Goal: Navigation & Orientation: Find specific page/section

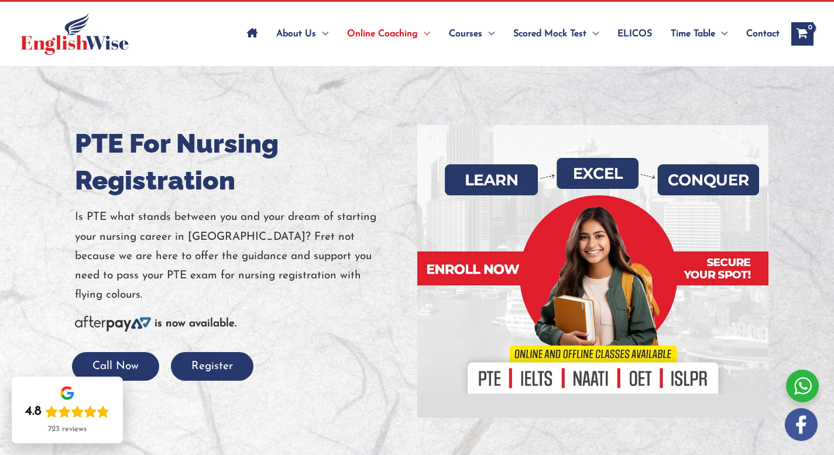
scroll to position [53, 0]
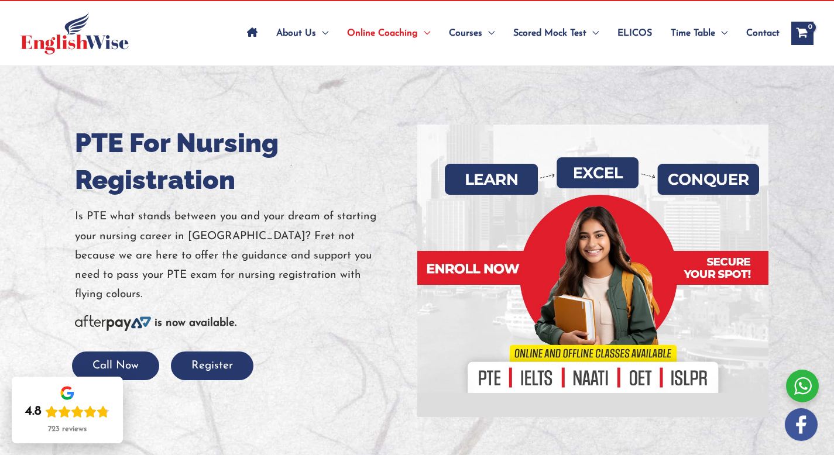
click at [306, 359] on div "Call Now Register" at bounding box center [242, 366] width 316 height 29
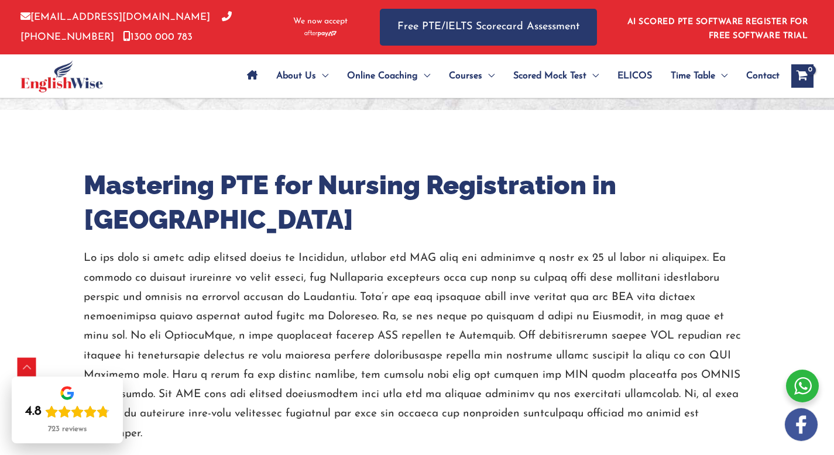
scroll to position [419, 0]
click at [244, 410] on div "Mastering PTE for Nursing Registration in Australia" at bounding box center [417, 307] width 702 height 392
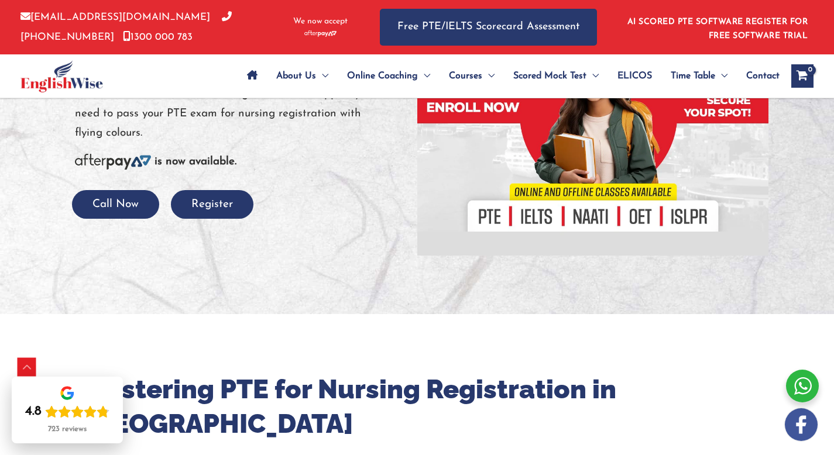
scroll to position [0, 0]
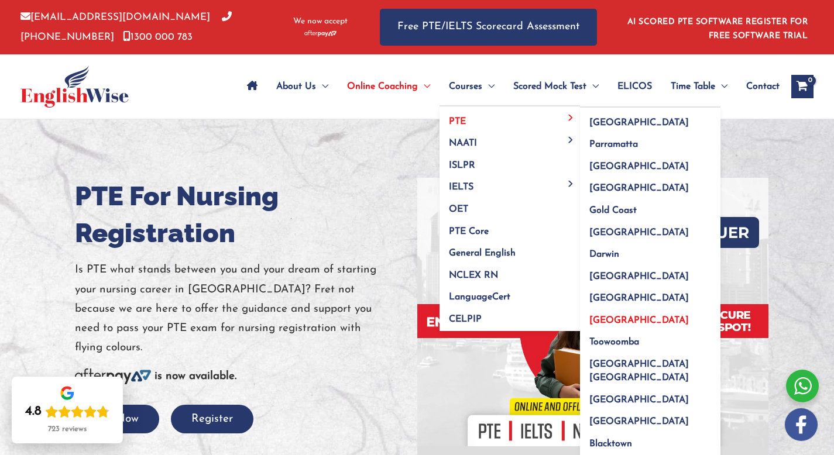
click at [611, 325] on span "[GEOGRAPHIC_DATA]" at bounding box center [639, 320] width 100 height 9
click at [608, 298] on span "[GEOGRAPHIC_DATA]" at bounding box center [639, 298] width 100 height 9
